Goal: Information Seeking & Learning: Learn about a topic

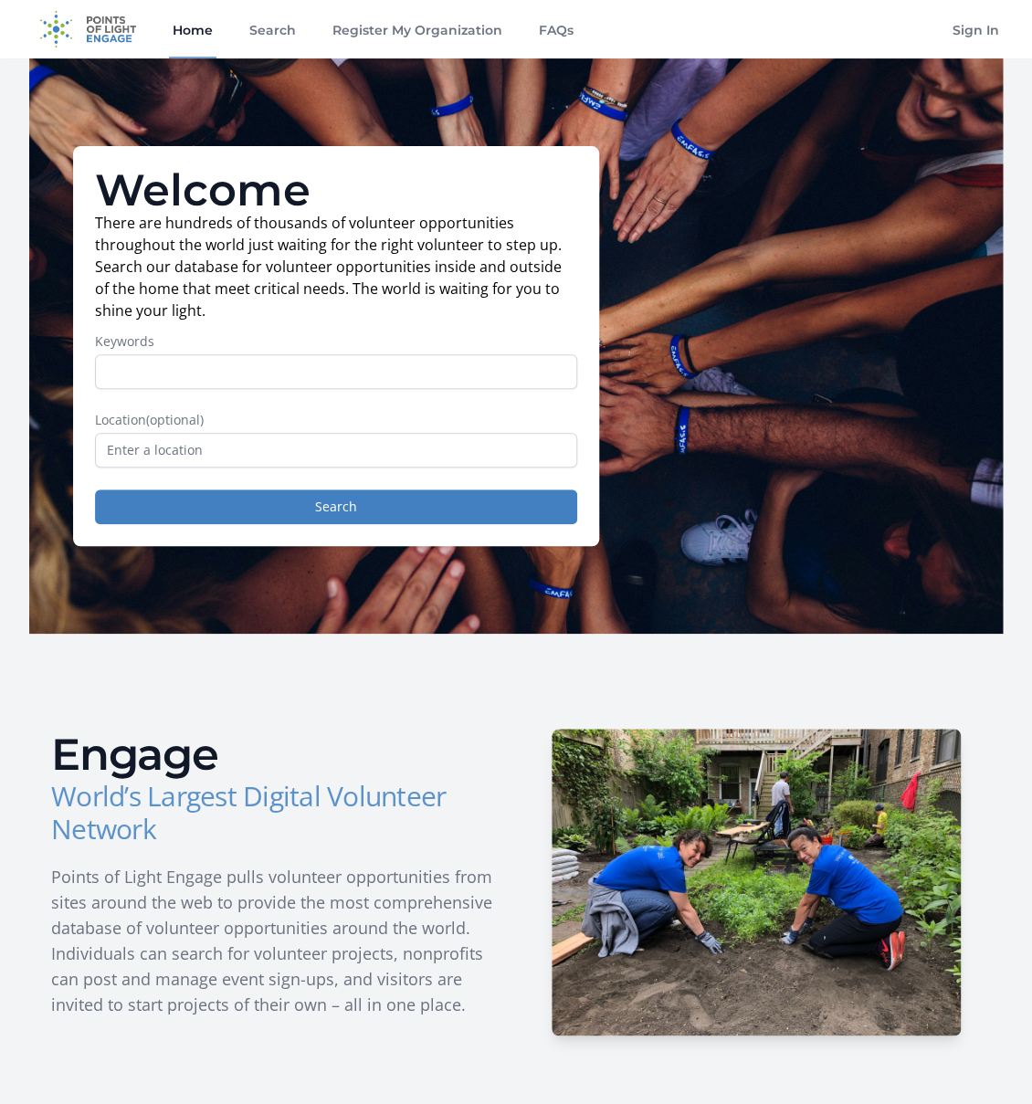
click at [329, 379] on input "Keywords" at bounding box center [336, 371] width 482 height 35
type input "driver"
click at [95, 489] on button "Search" at bounding box center [336, 506] width 482 height 35
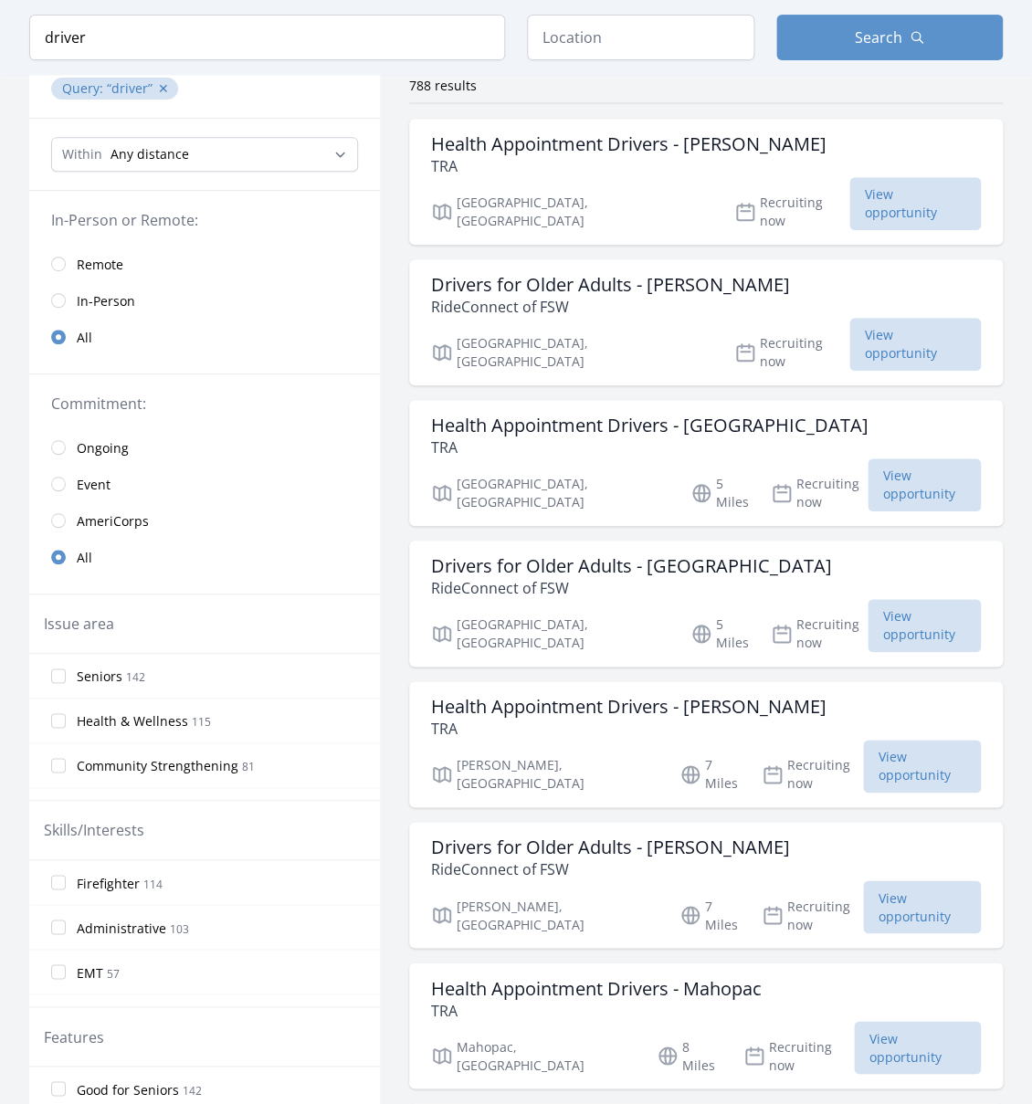
scroll to position [148, 0]
click at [595, 415] on h3 "Health Appointment Drivers - North Salem" at bounding box center [649, 426] width 437 height 22
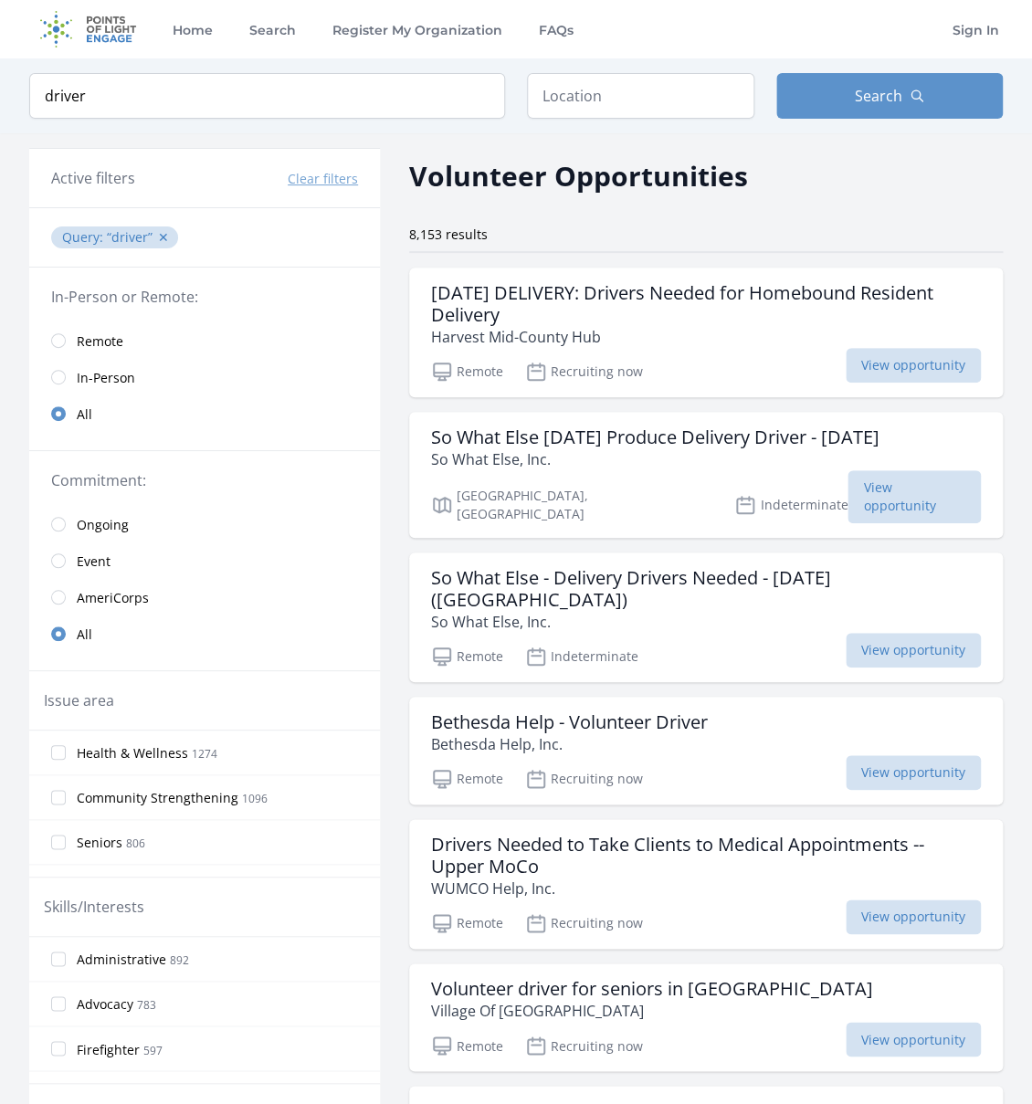
drag, startPoint x: 979, startPoint y: 267, endPoint x: 971, endPoint y: 258, distance: 11.0
click at [111, 26] on img at bounding box center [88, 29] width 118 height 58
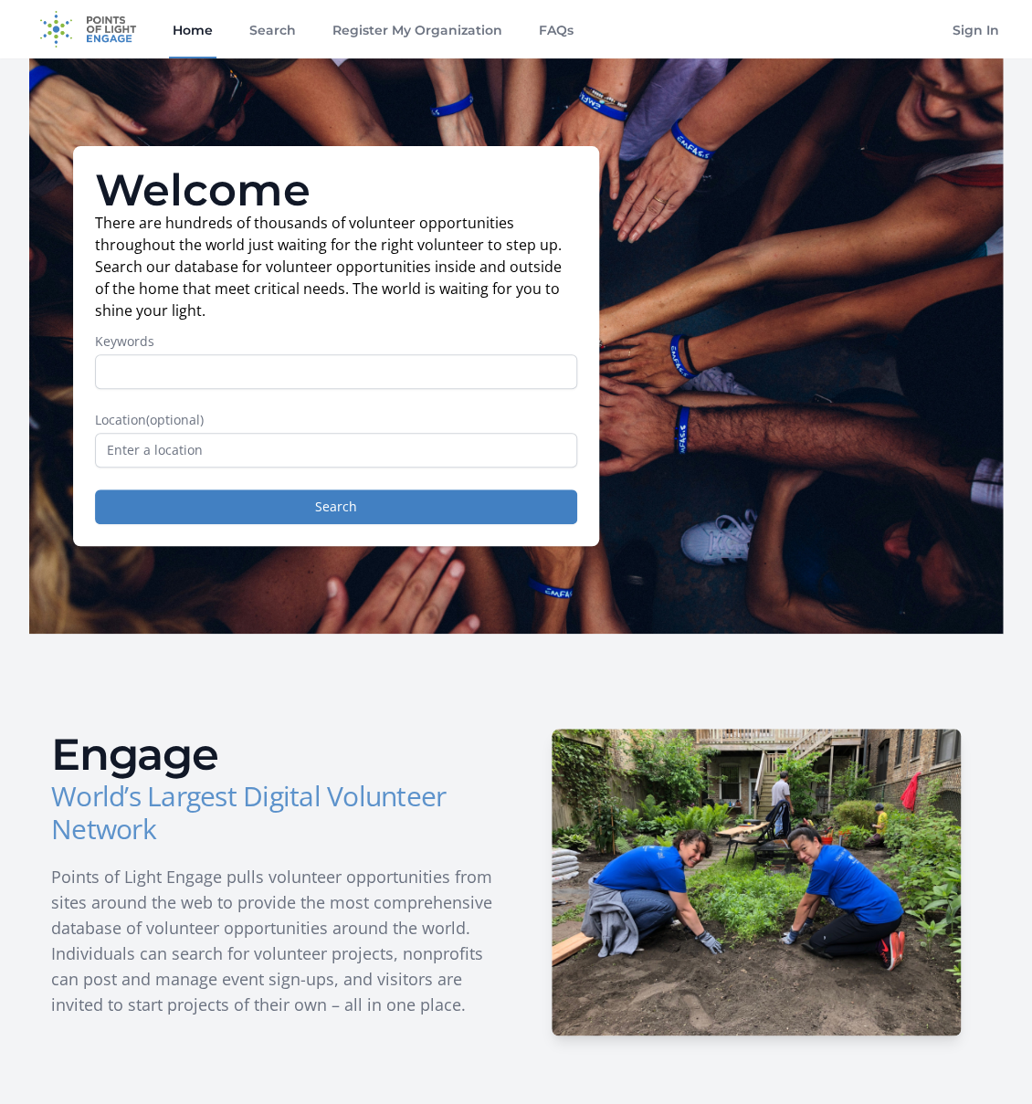
click at [198, 28] on link "Home" at bounding box center [192, 29] width 47 height 58
click at [193, 30] on link "Home" at bounding box center [192, 29] width 47 height 58
click at [113, 26] on img at bounding box center [88, 29] width 118 height 58
